Goal: Information Seeking & Learning: Find specific page/section

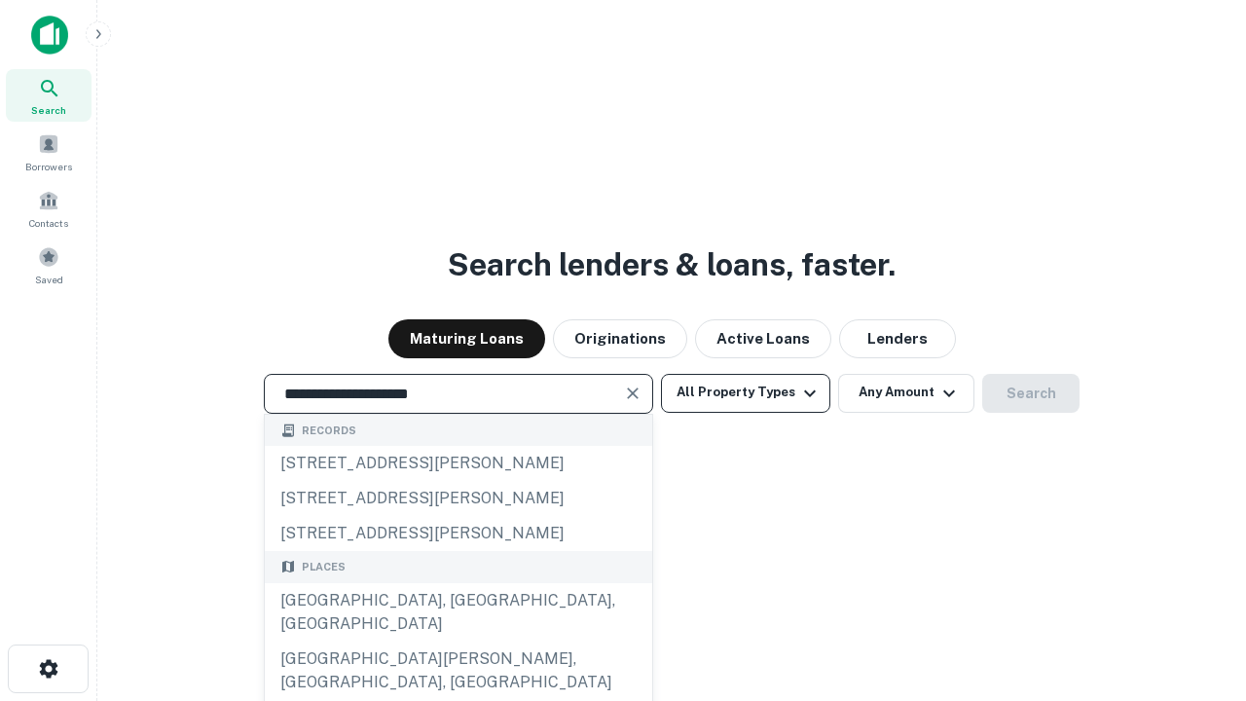
click at [457, 641] on div "[GEOGRAPHIC_DATA], [GEOGRAPHIC_DATA], [GEOGRAPHIC_DATA]" at bounding box center [458, 612] width 387 height 58
click at [746, 392] on button "All Property Types" at bounding box center [745, 393] width 169 height 39
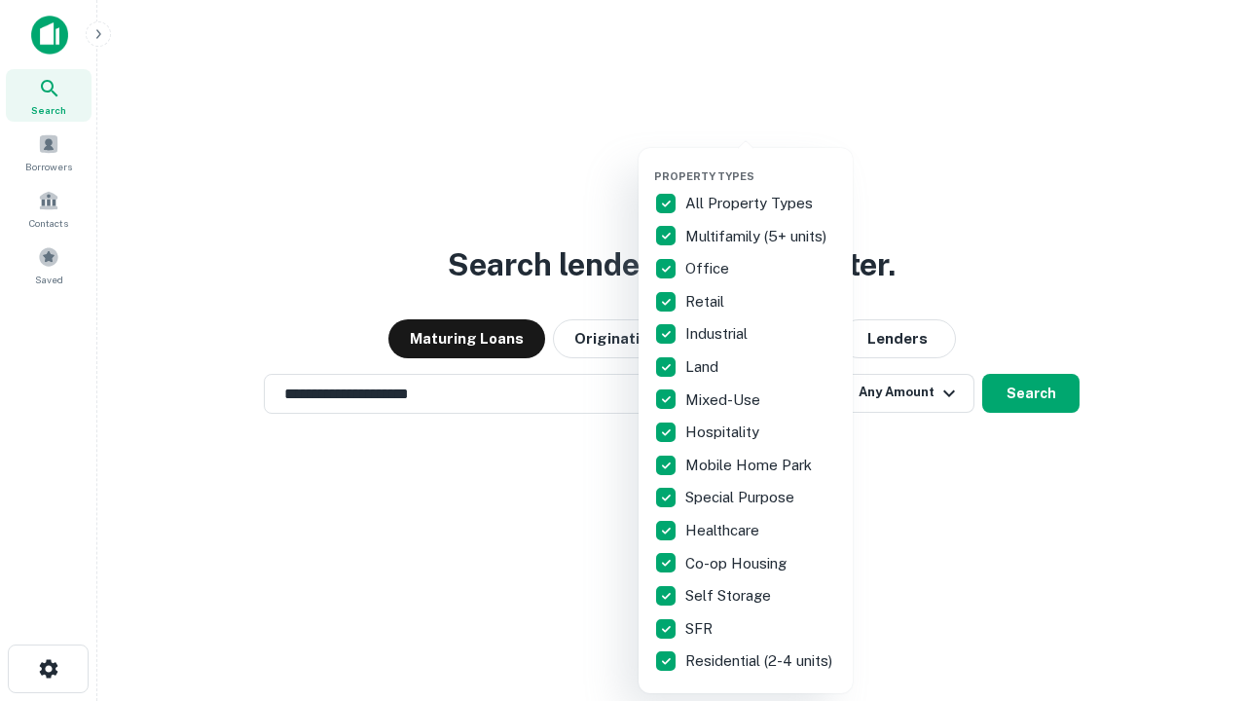
type input "**********"
click at [761, 164] on button "button" at bounding box center [761, 164] width 214 height 1
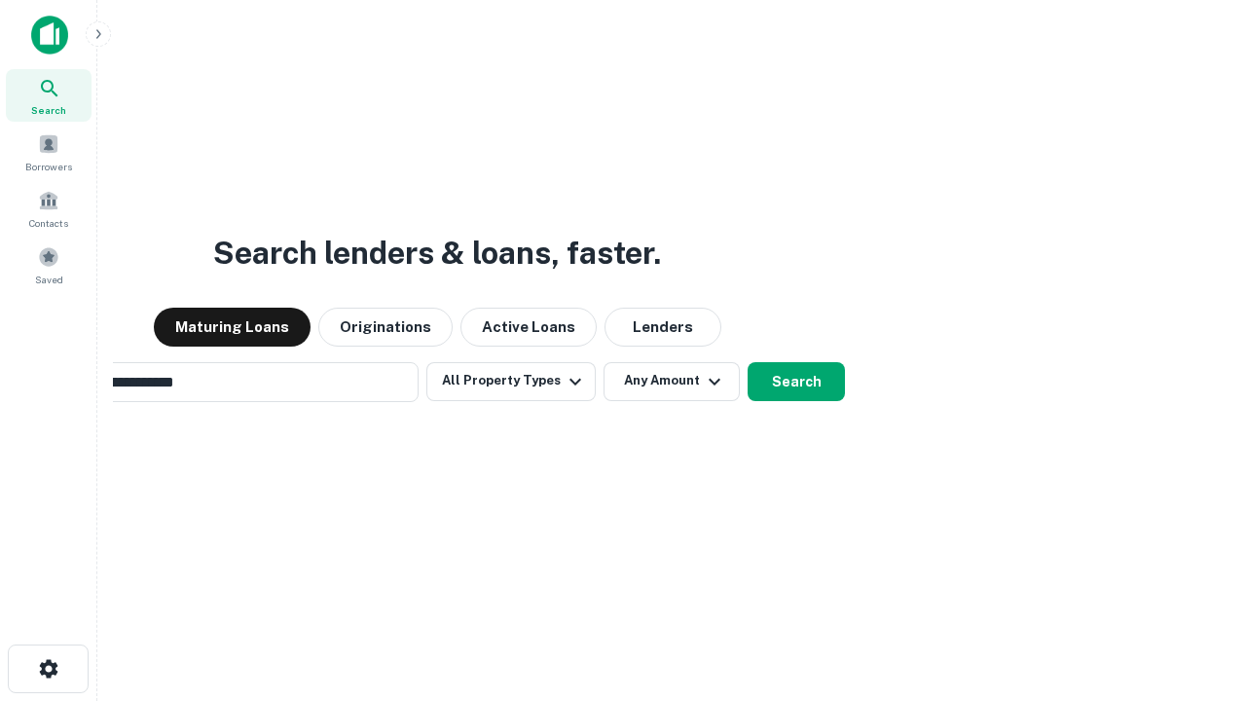
scroll to position [30, 0]
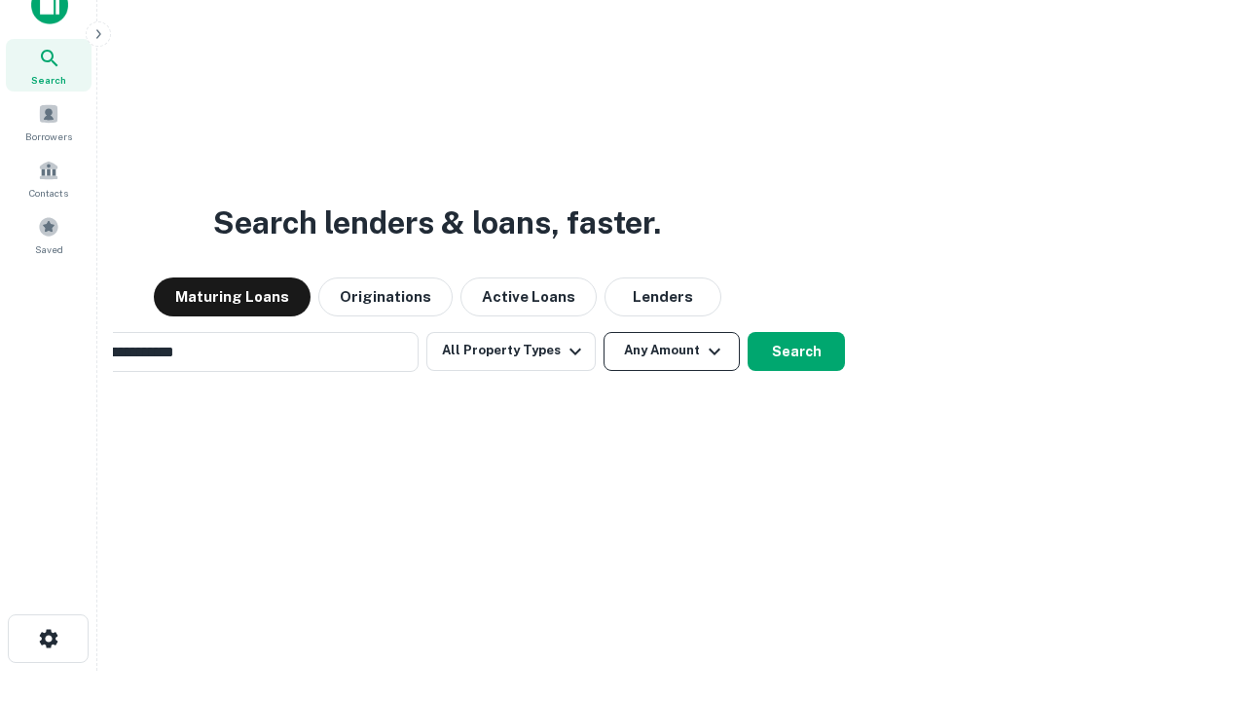
click at [603, 332] on button "Any Amount" at bounding box center [671, 351] width 136 height 39
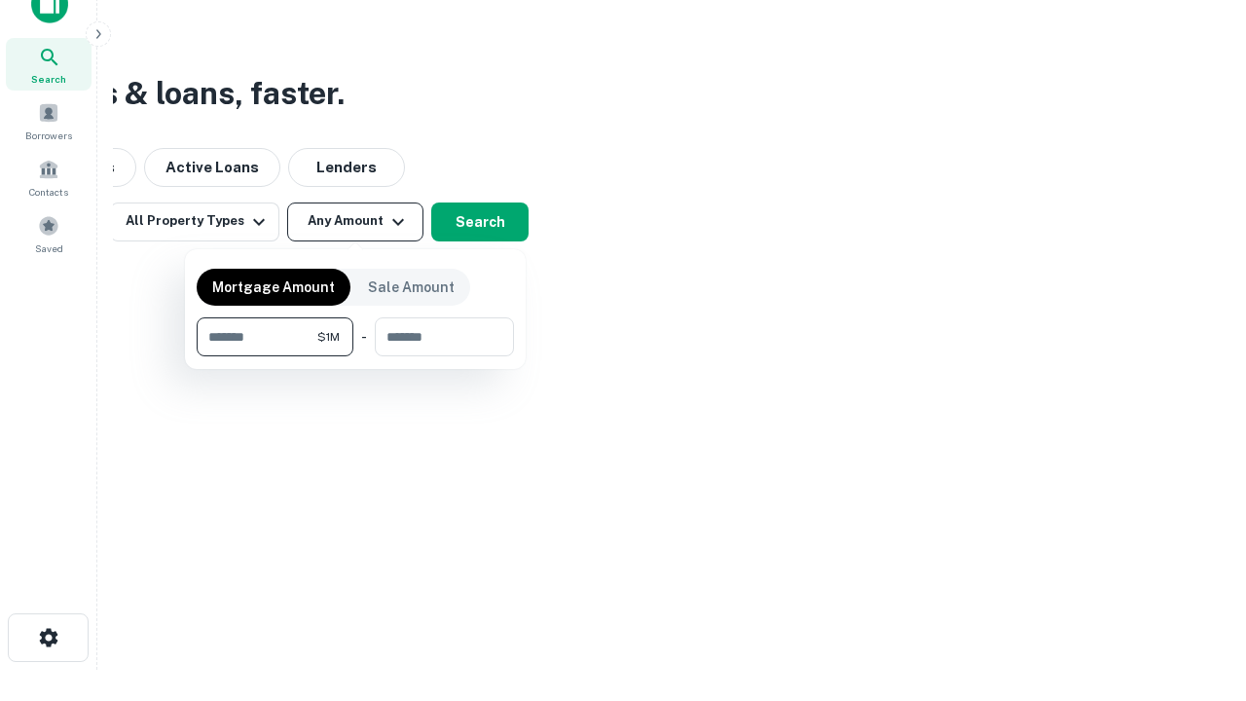
type input "*******"
click at [355, 356] on button "button" at bounding box center [355, 356] width 317 height 1
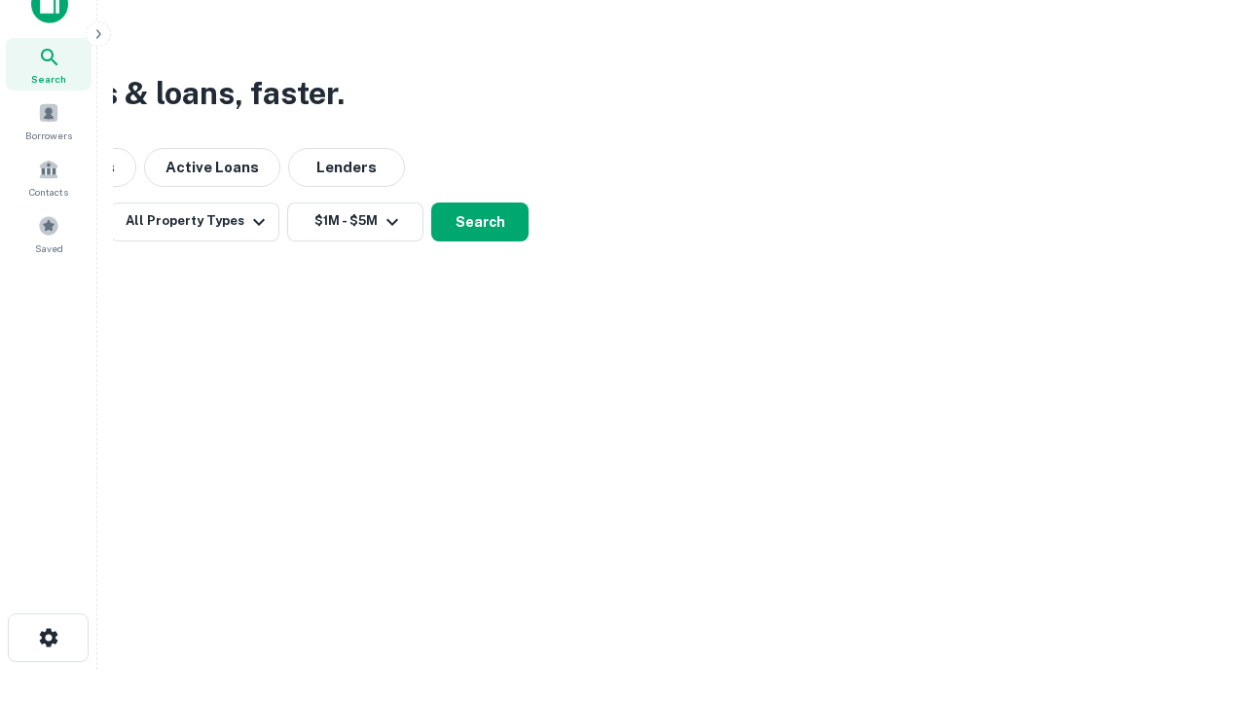
scroll to position [30, 0]
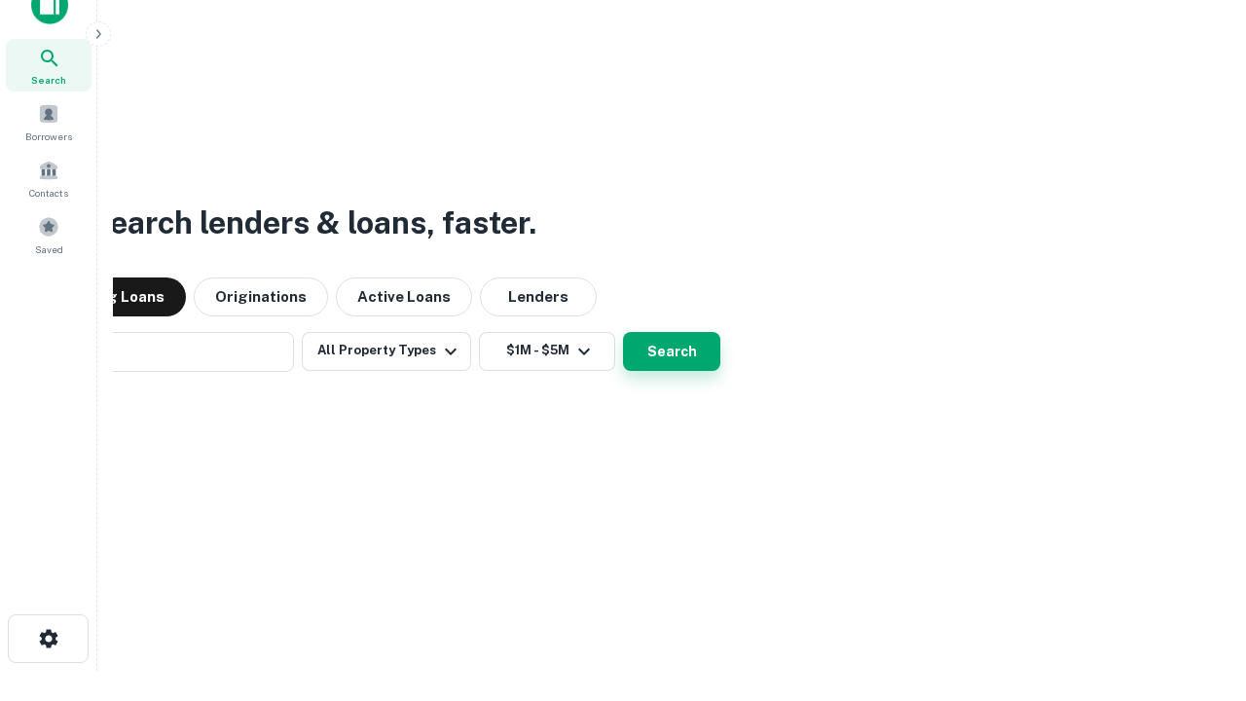
click at [623, 332] on button "Search" at bounding box center [671, 351] width 97 height 39
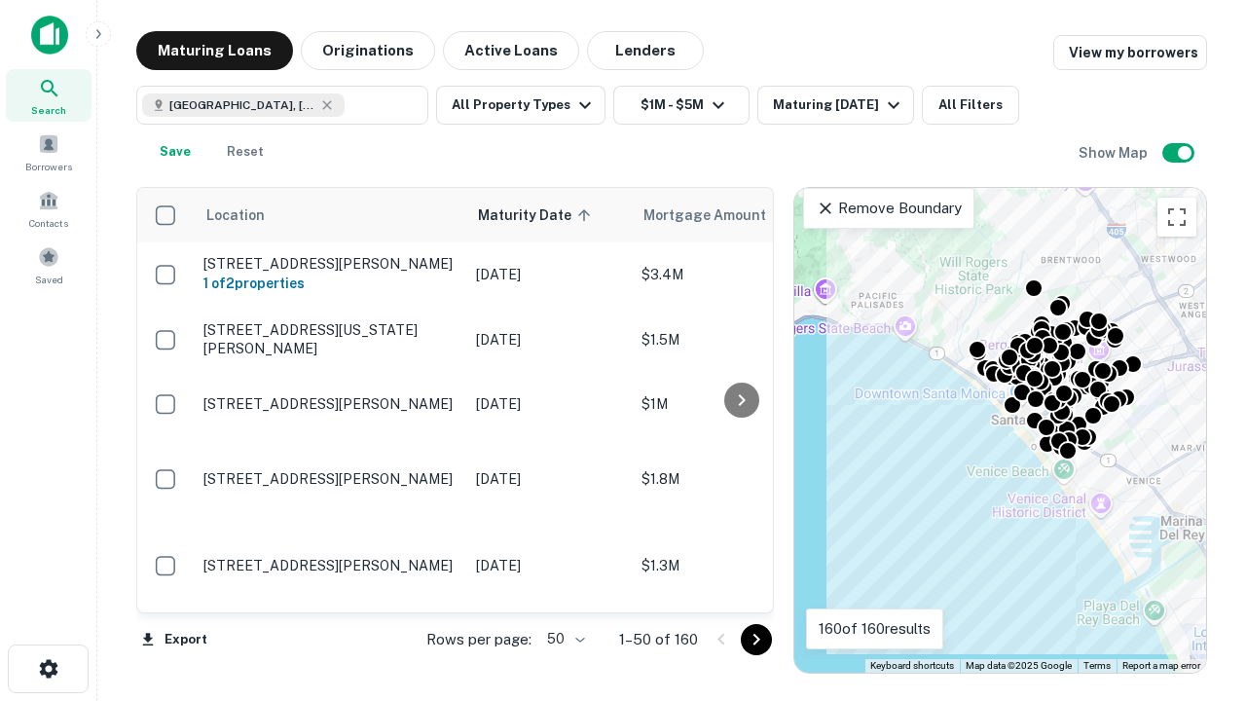
click at [563, 638] on body "Search Borrowers Contacts Saved Maturing Loans Originations Active Loans Lender…" at bounding box center [623, 350] width 1246 height 701
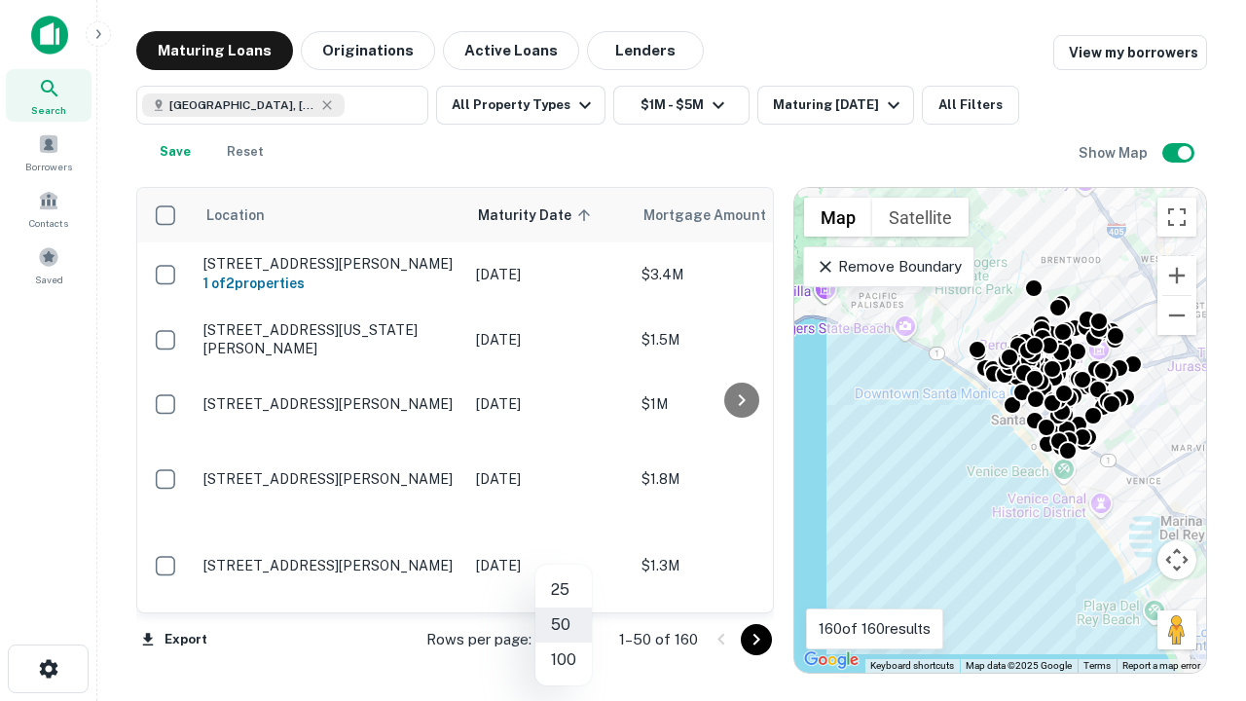
click at [564, 590] on li "25" at bounding box center [563, 589] width 56 height 35
